Goal: Task Accomplishment & Management: Manage account settings

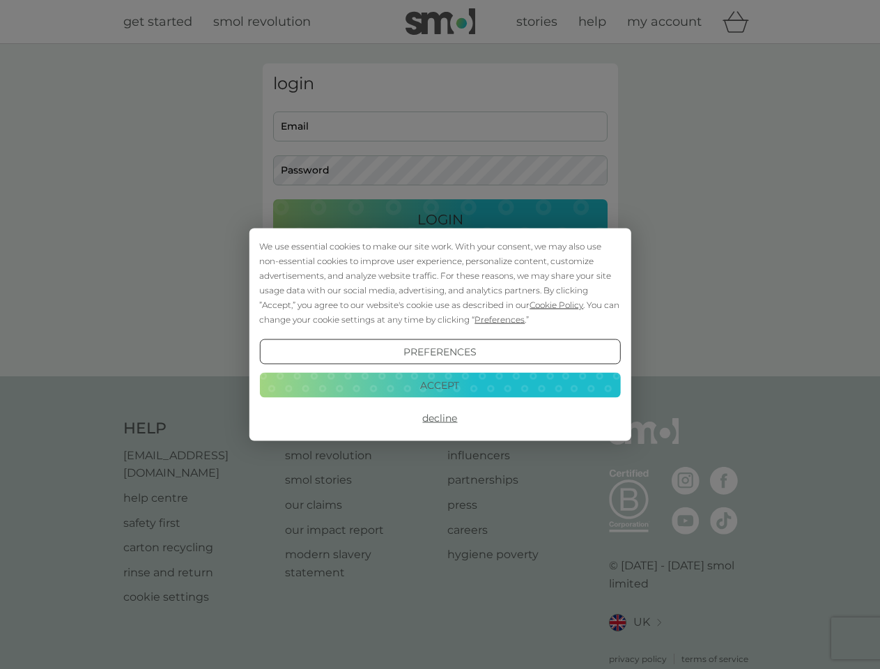
click at [557, 304] on span "Cookie Policy" at bounding box center [556, 305] width 54 height 10
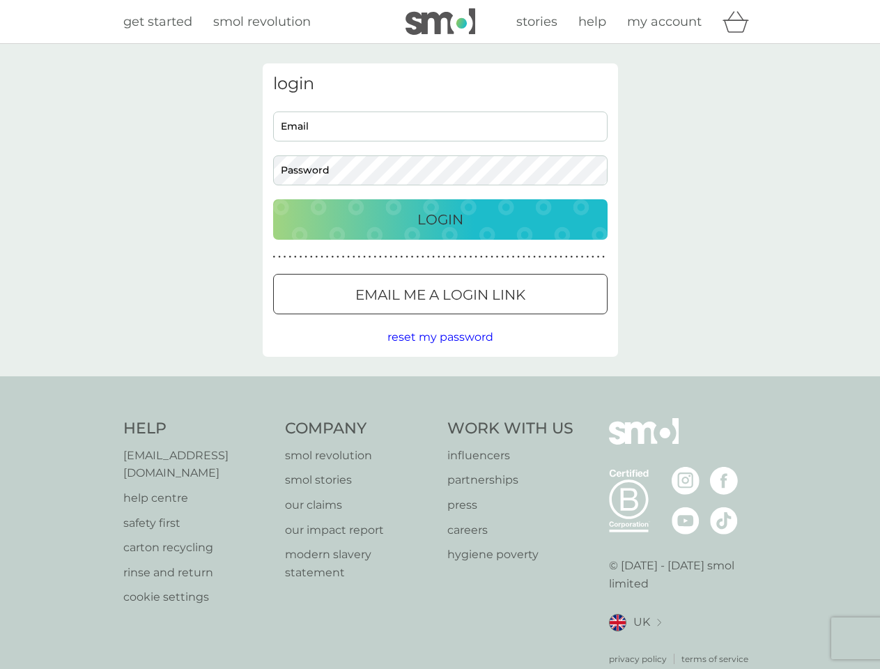
click at [498, 319] on div "login Email Password Login ● ● ● ● ● ● ● ● ● ● ● ● ● ● ● ● ● ● ● ● ● ● ● ● ● ● …" at bounding box center [440, 209] width 355 height 293
click at [440, 352] on div "login Email Password Login ● ● ● ● ● ● ● ● ● ● ● ● ● ● ● ● ● ● ● ● ● ● ● ● ● ● …" at bounding box center [440, 209] width 355 height 293
click at [440, 418] on div "Help [EMAIL_ADDRESS][DOMAIN_NAME] help centre safety first carton recycling rin…" at bounding box center [440, 541] width 634 height 247
click at [440, 385] on div "Help [EMAIL_ADDRESS][DOMAIN_NAME] help centre safety first carton recycling rin…" at bounding box center [440, 541] width 880 height 331
